Goal: Information Seeking & Learning: Compare options

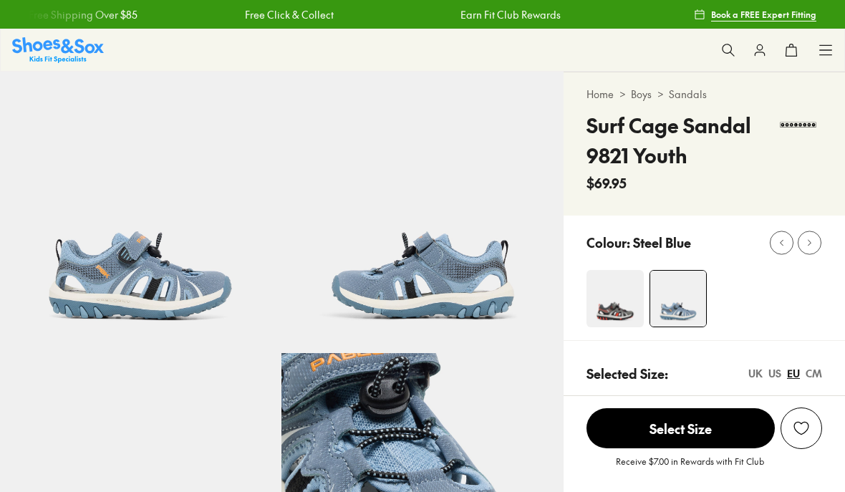
select select "*"
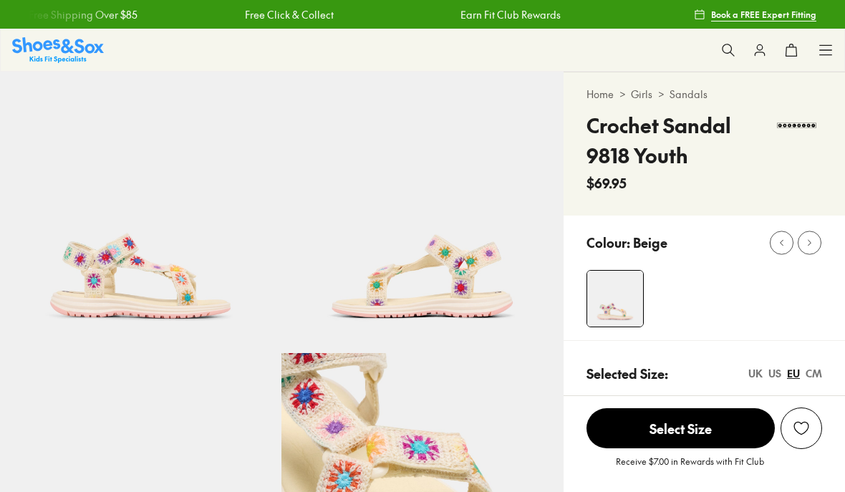
select select "*"
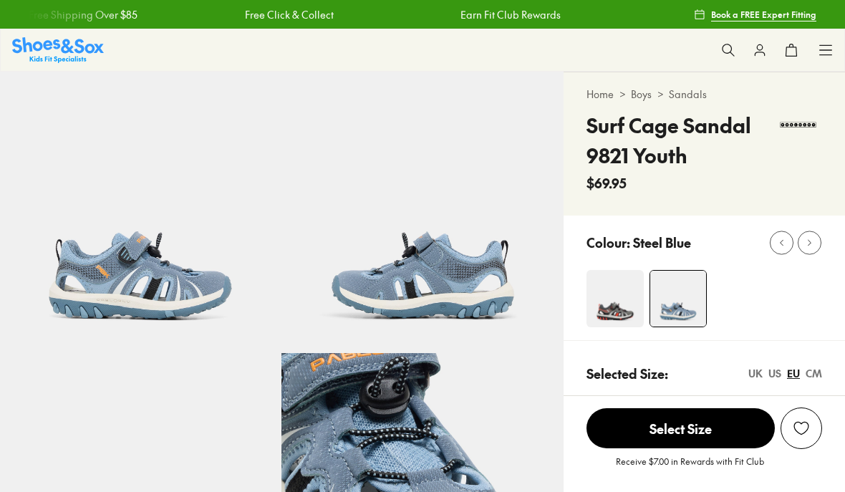
select select "*"
